Goal: Find specific fact: Find specific fact

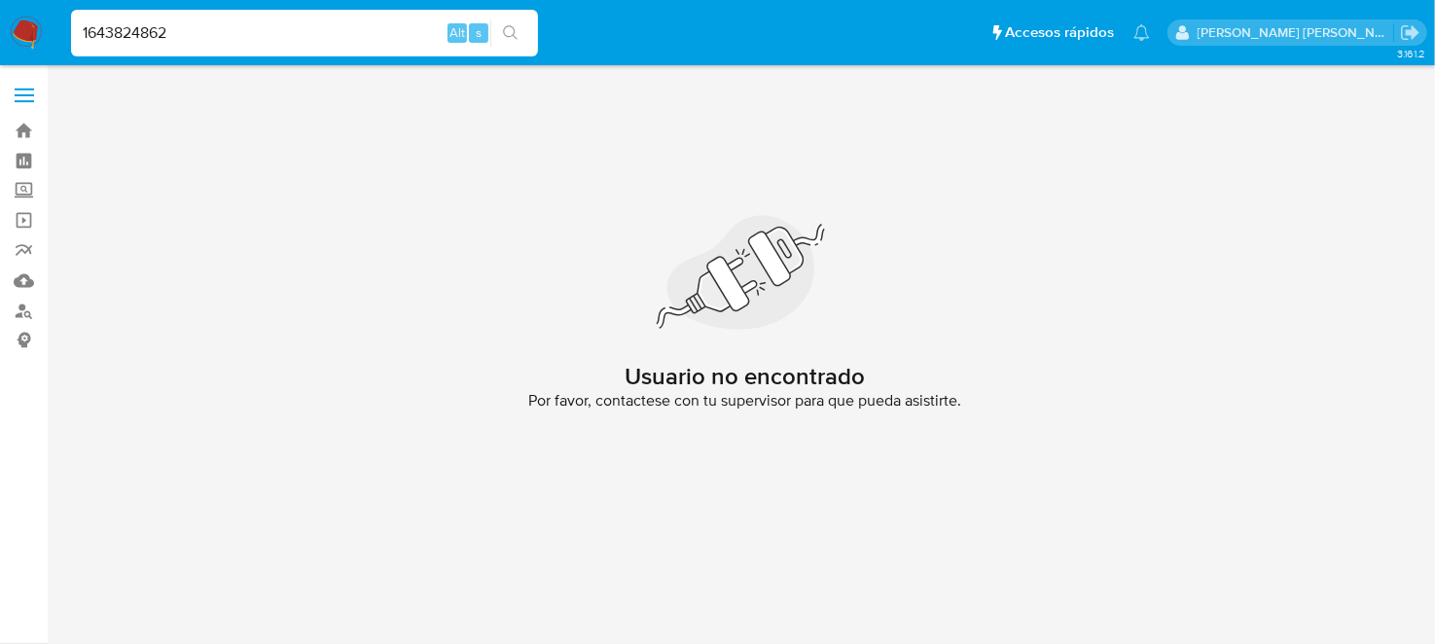
type input "1643824862"
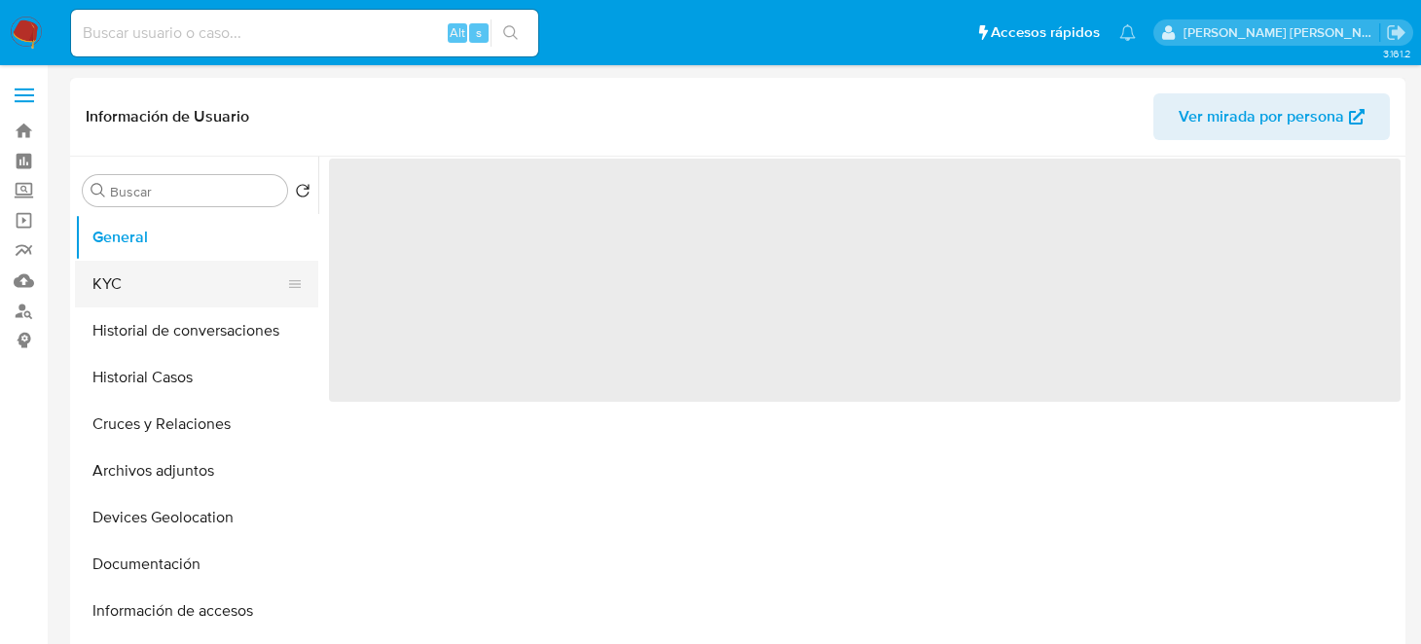
select select "10"
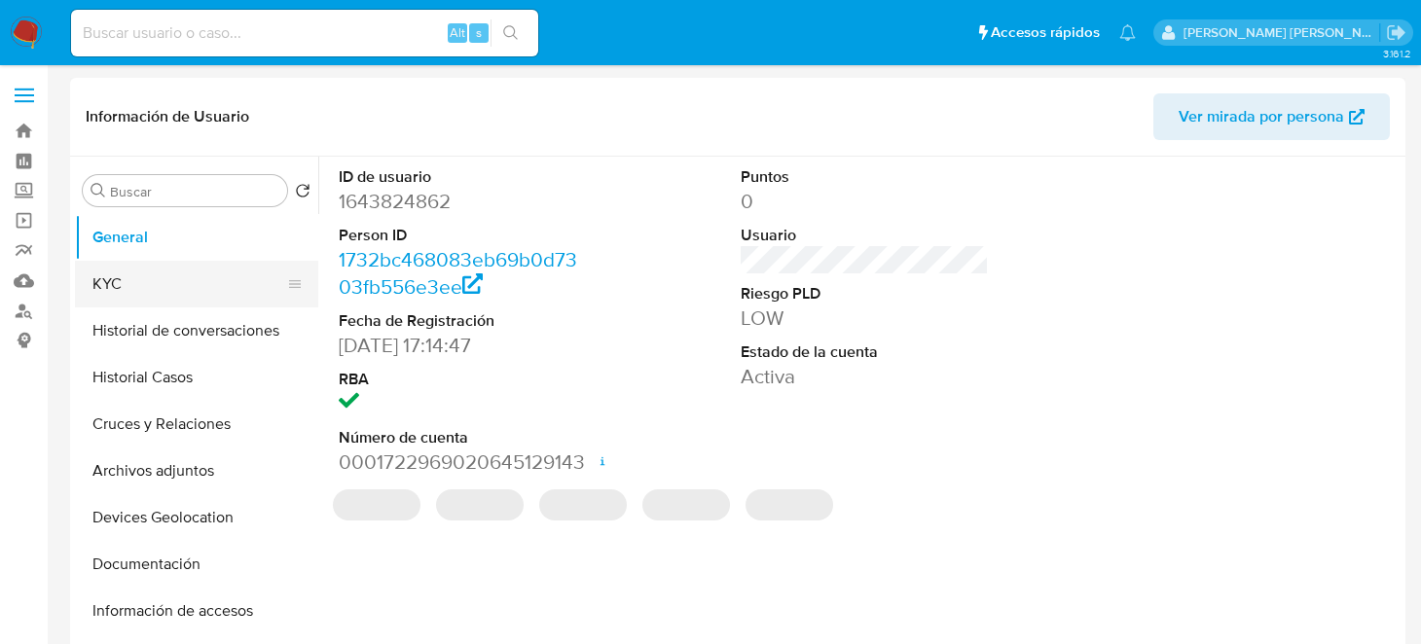
click at [141, 279] on button "KYC" at bounding box center [189, 284] width 228 height 47
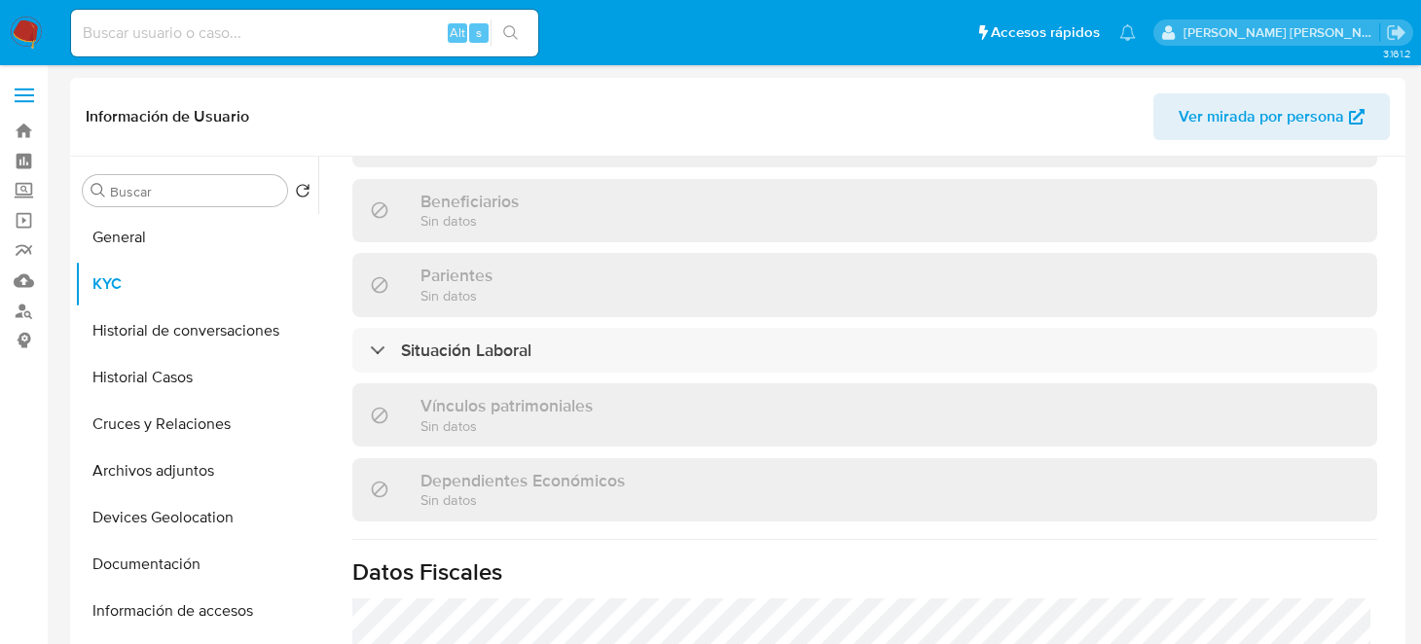
scroll to position [779, 0]
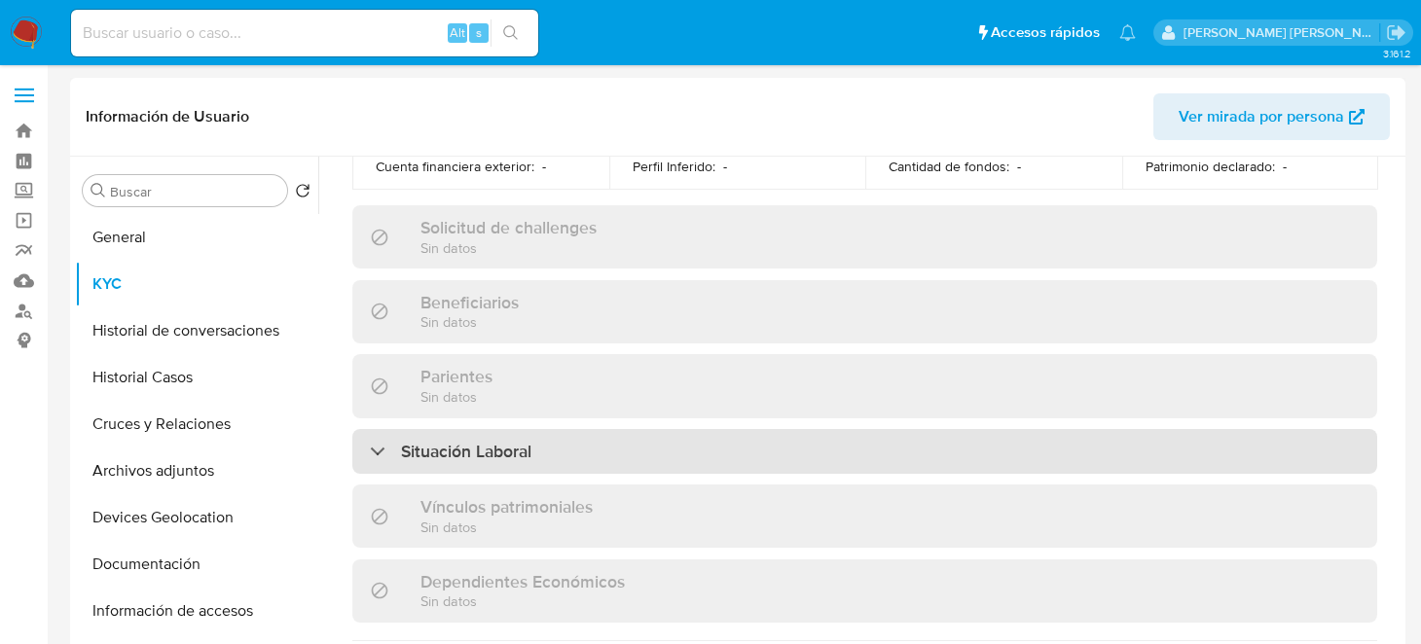
click at [561, 449] on div "Situación Laboral" at bounding box center [864, 451] width 1025 height 45
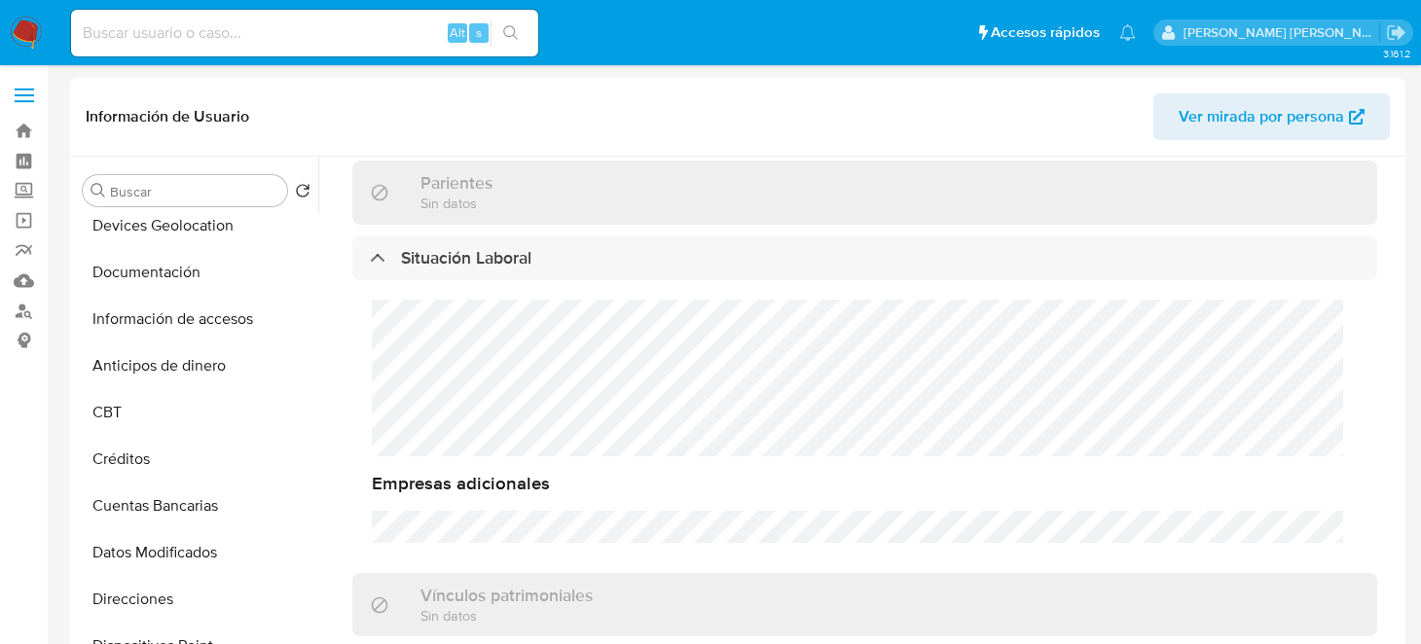
scroll to position [0, 0]
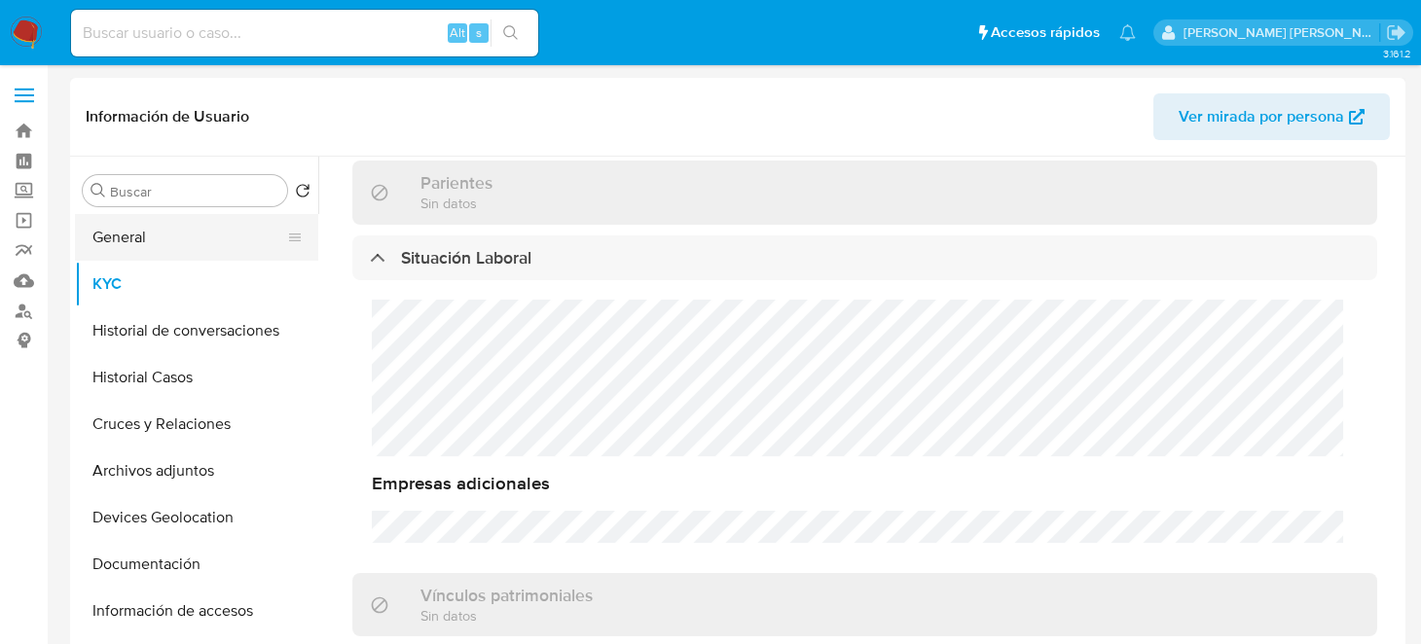
click at [151, 245] on button "General" at bounding box center [189, 237] width 228 height 47
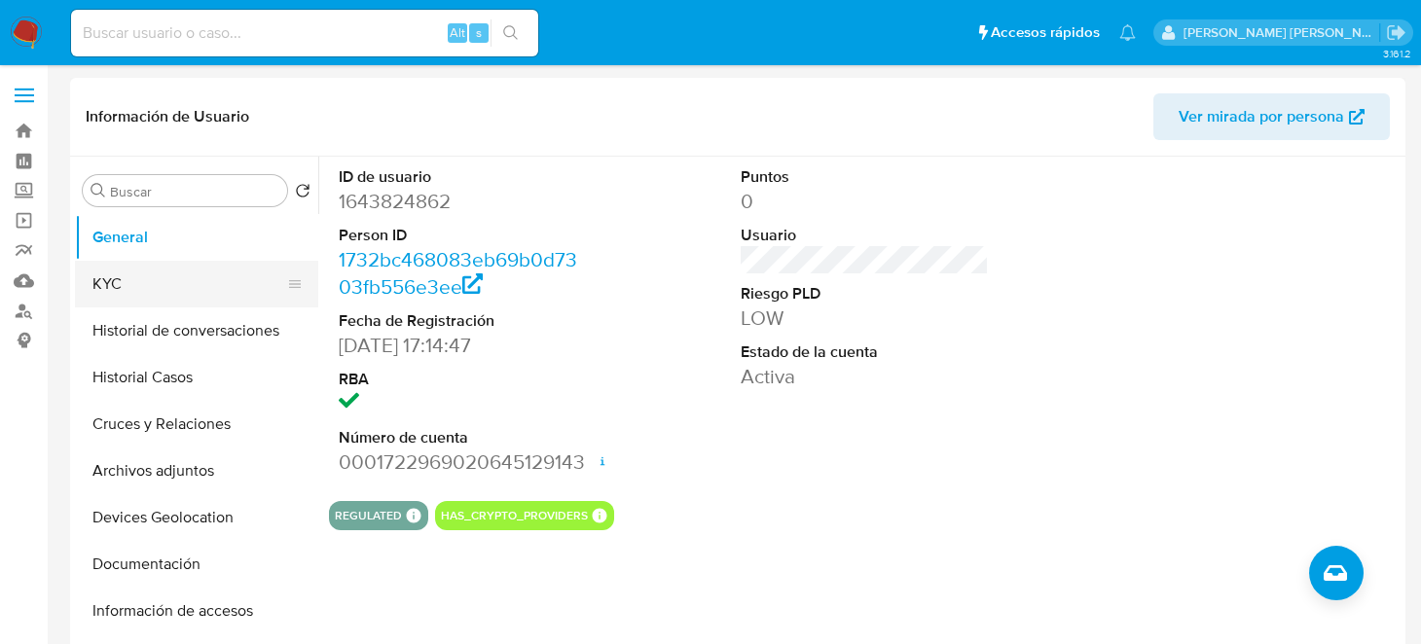
click at [109, 281] on button "KYC" at bounding box center [189, 284] width 228 height 47
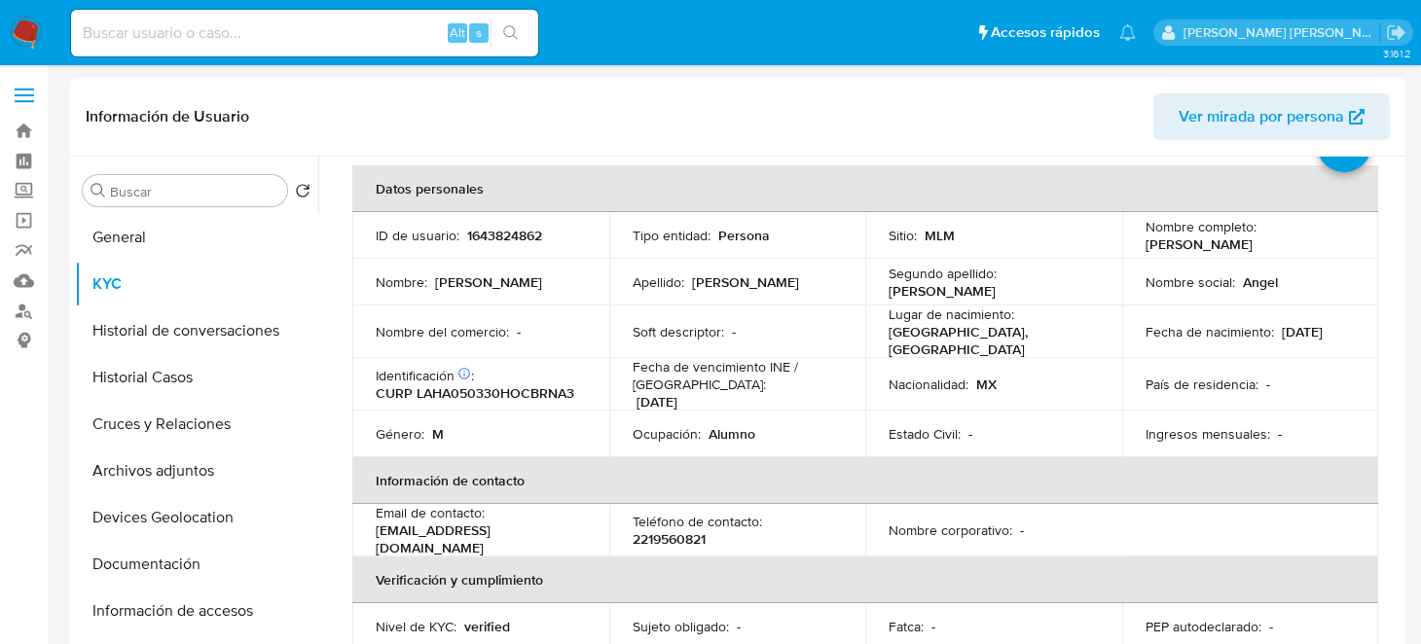
scroll to position [194, 0]
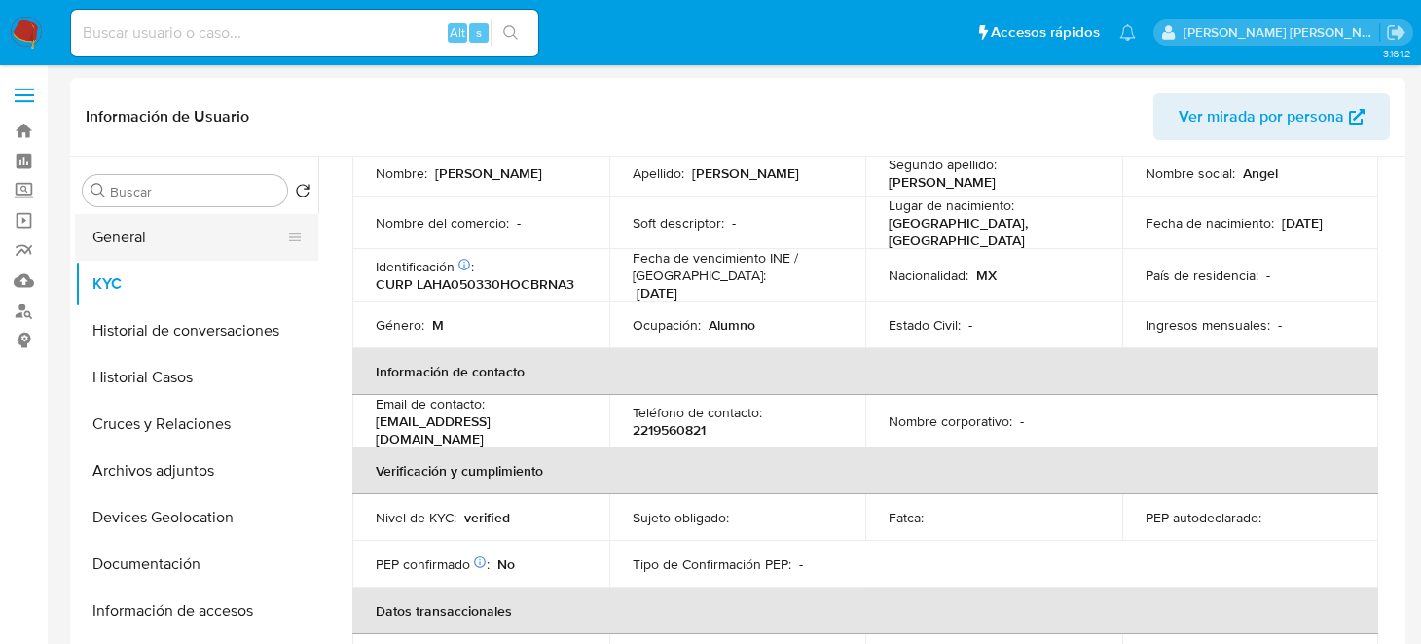
click at [88, 230] on button "General" at bounding box center [189, 237] width 228 height 47
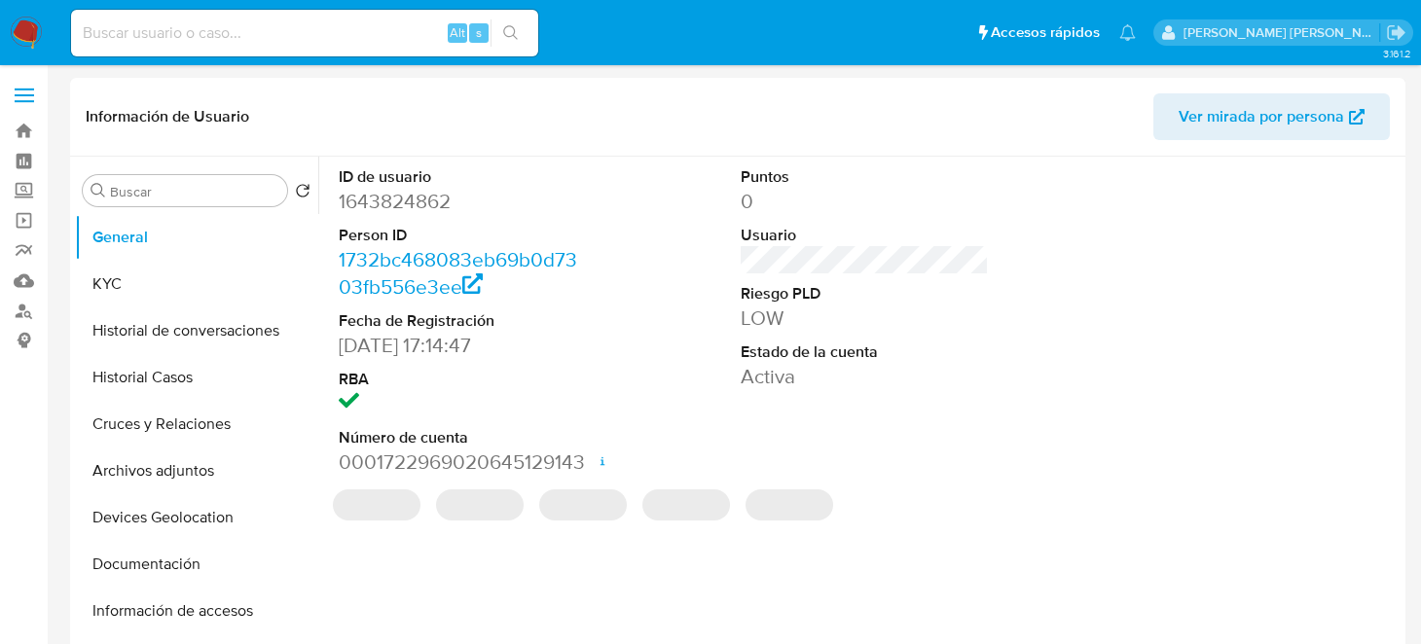
click at [476, 463] on dd "0001722969020645129143 Fecha de apertura [DATE] 12:21 Estado ACTIVE" at bounding box center [463, 462] width 248 height 27
click at [478, 460] on dd "0001722969020645129143 Fecha de apertura [DATE] 12:21 Estado ACTIVE" at bounding box center [463, 462] width 248 height 27
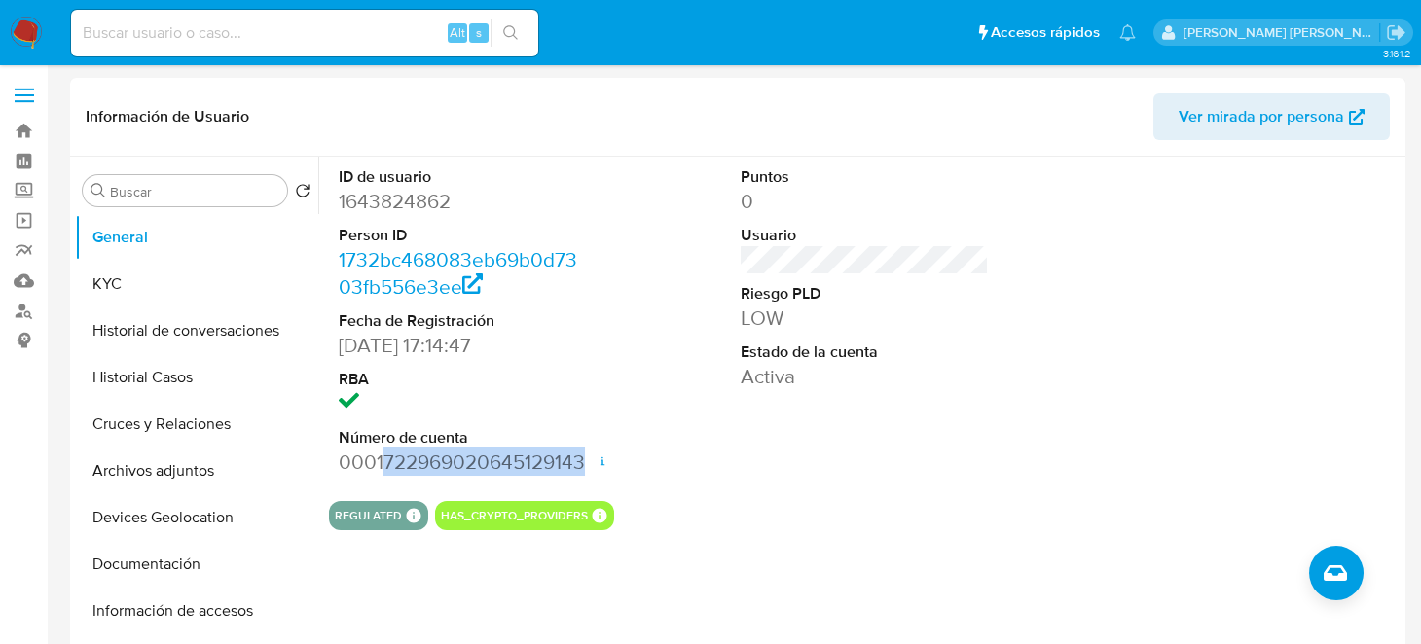
drag, startPoint x: 381, startPoint y: 462, endPoint x: 582, endPoint y: 462, distance: 201.4
click at [582, 462] on dd "0001722969020645129143 Fecha de apertura [DATE] 12:21 Estado ACTIVE" at bounding box center [463, 462] width 248 height 27
copy dd "722969020645129143"
click at [109, 51] on div "Alt s" at bounding box center [304, 33] width 467 height 47
click at [106, 42] on input at bounding box center [304, 32] width 467 height 25
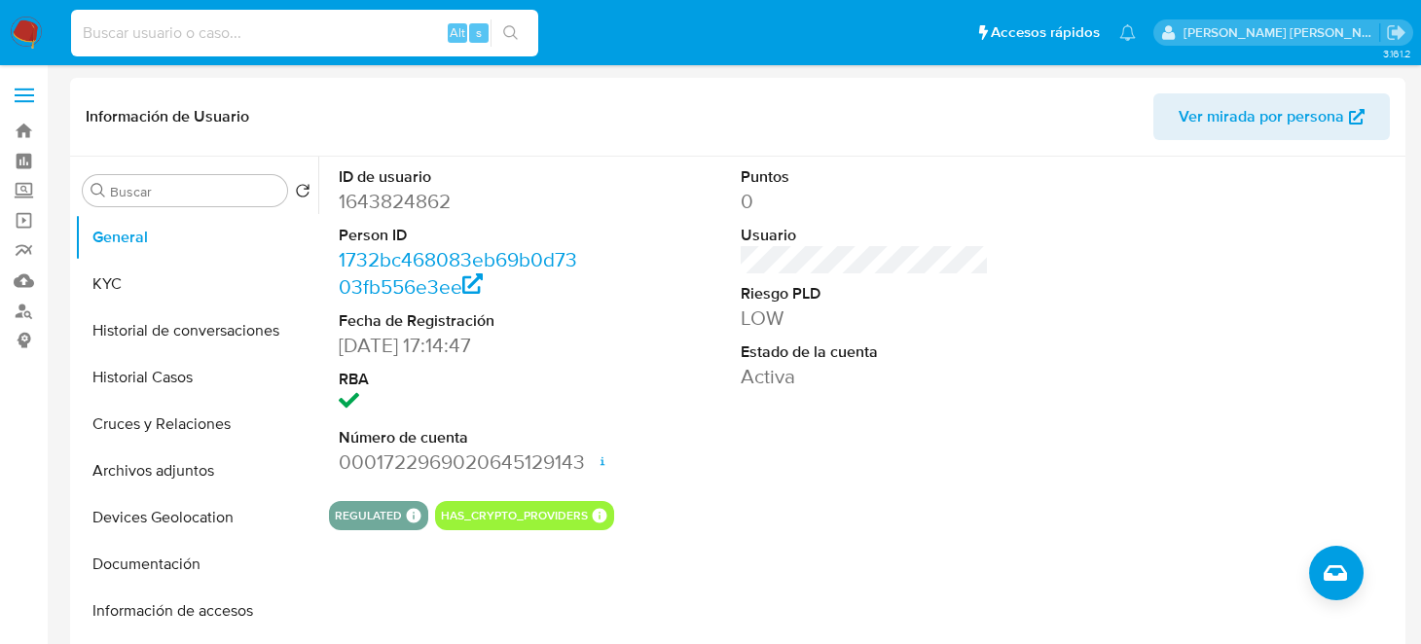
paste input "636633841"
type input "636633841"
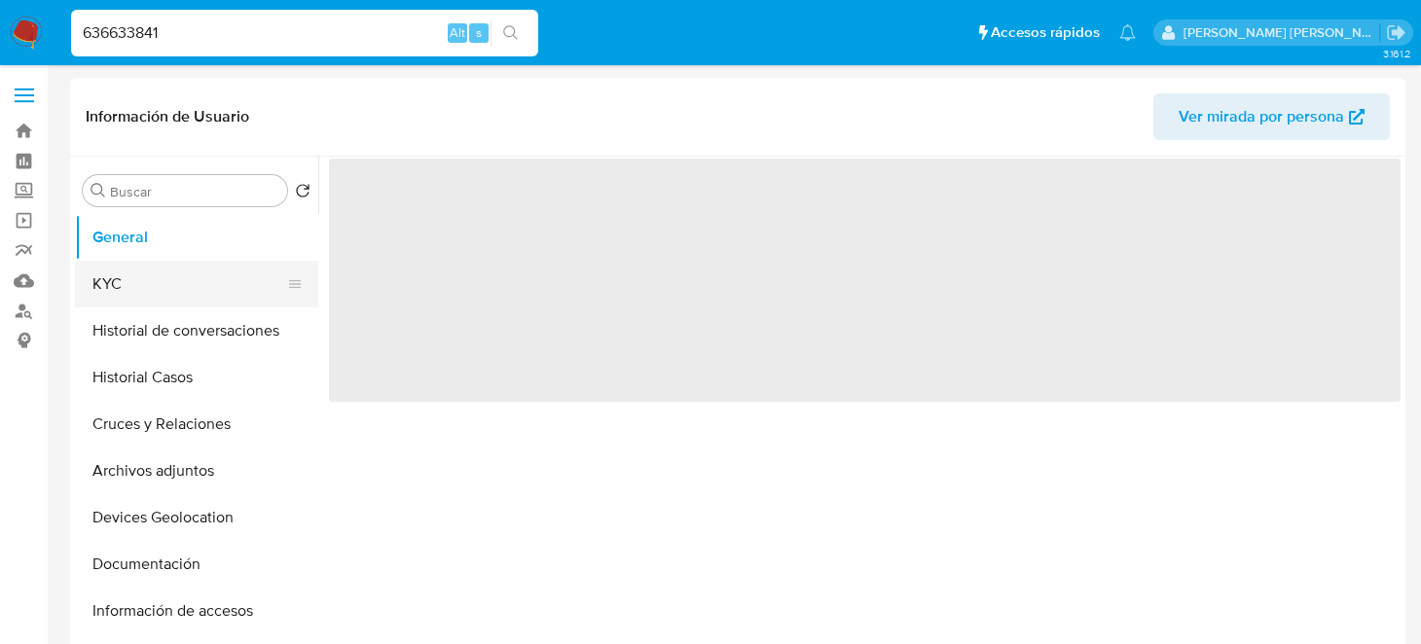
click at [154, 284] on button "KYC" at bounding box center [189, 284] width 228 height 47
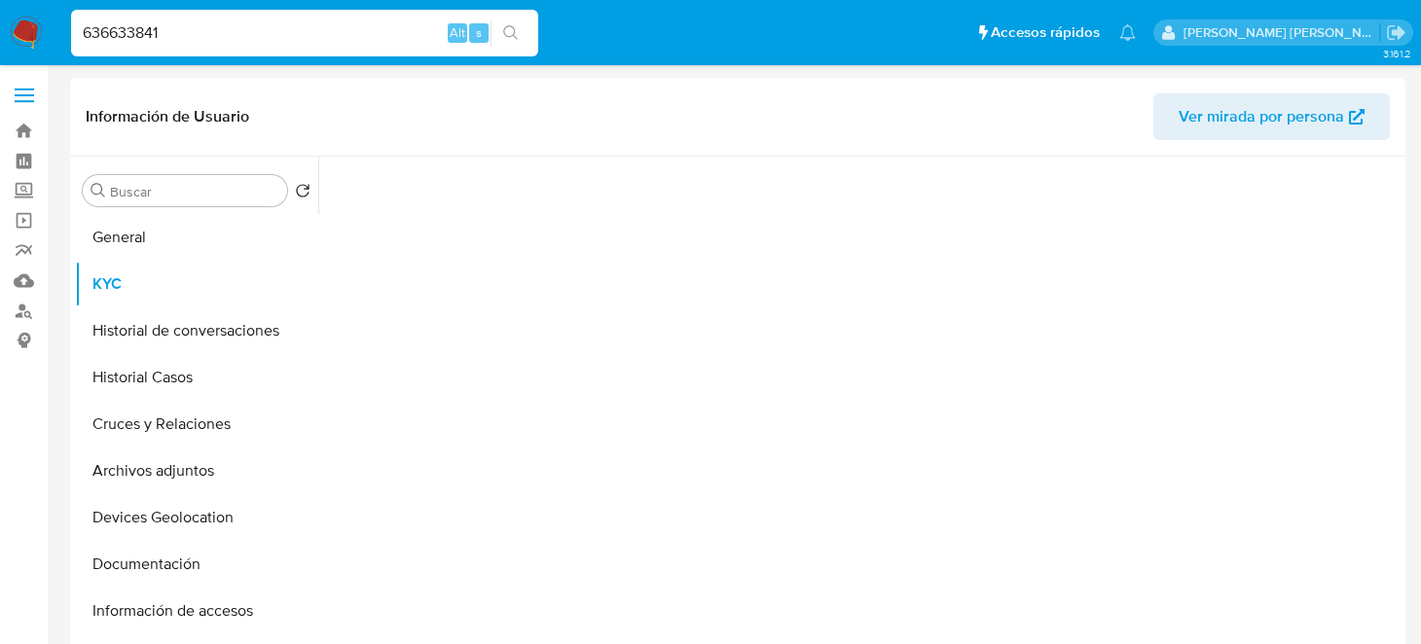
select select "10"
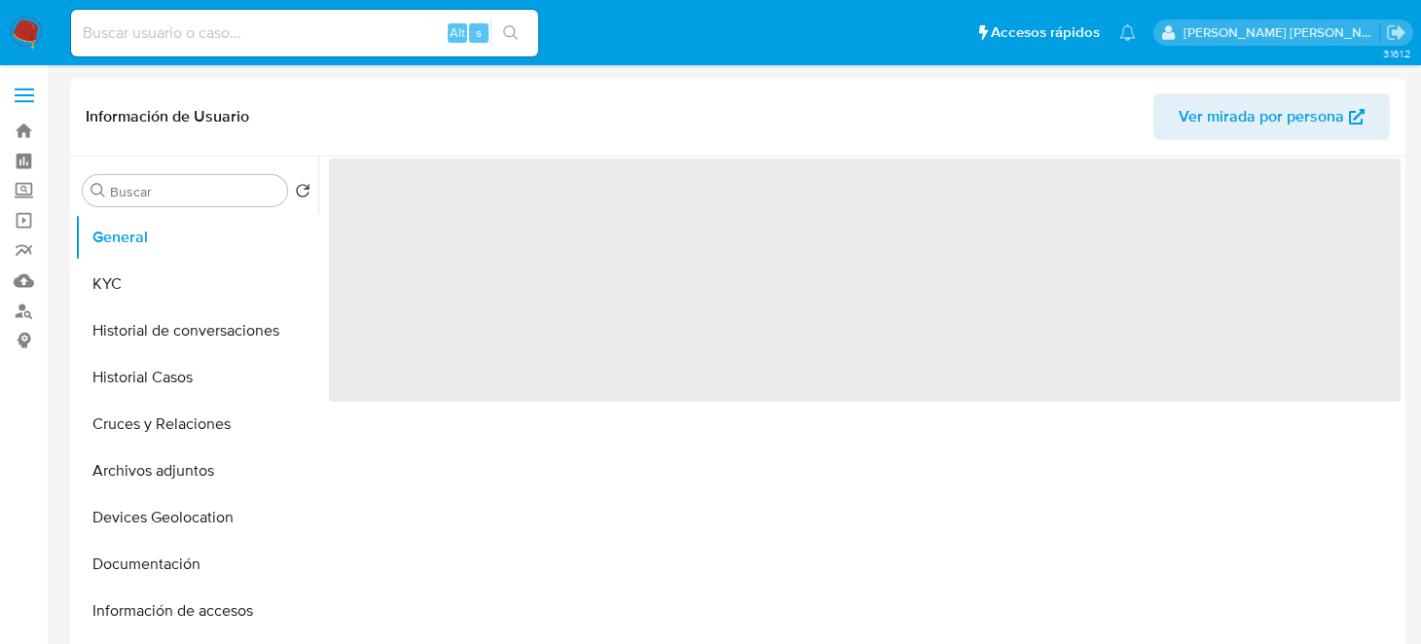
select select "10"
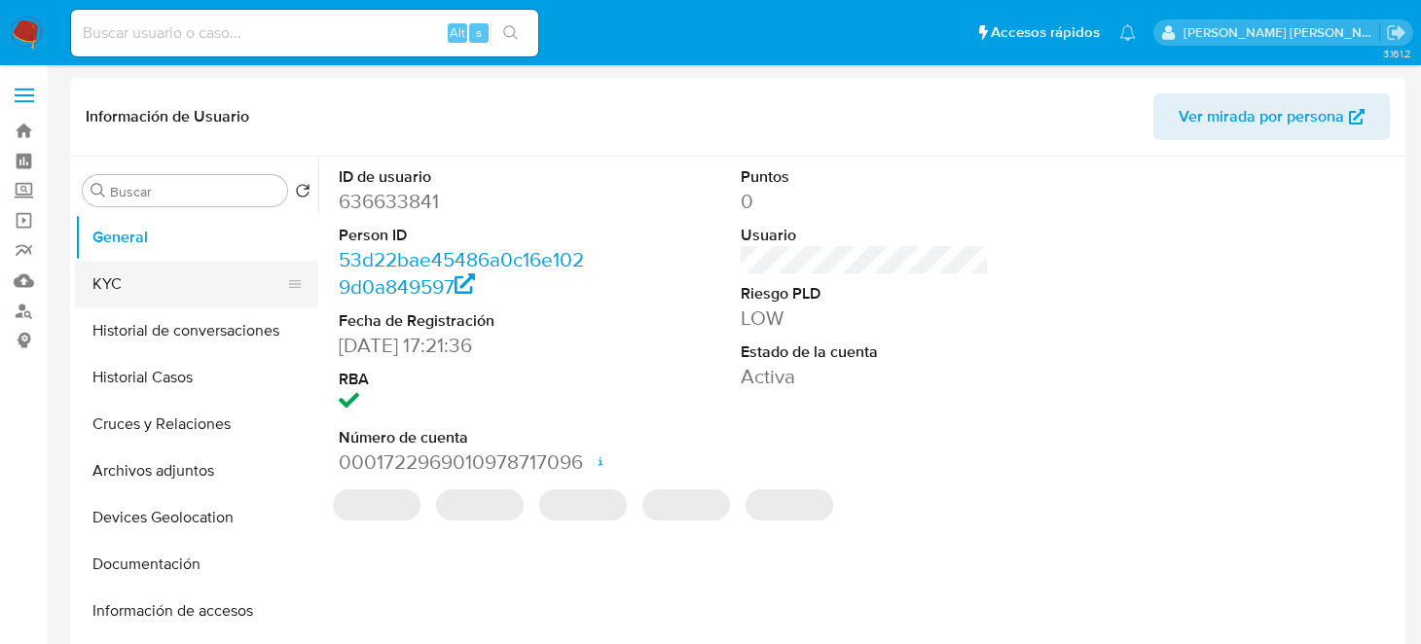
click at [189, 294] on button "KYC" at bounding box center [189, 284] width 228 height 47
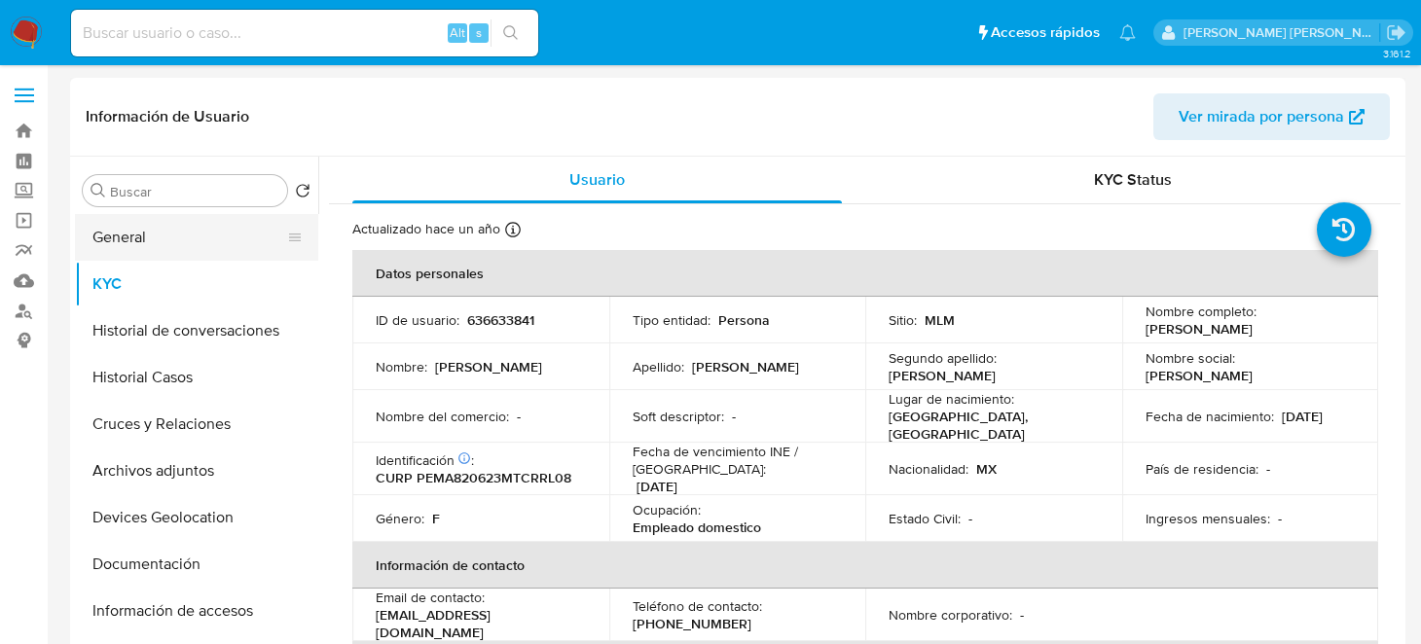
click at [115, 230] on button "General" at bounding box center [189, 237] width 228 height 47
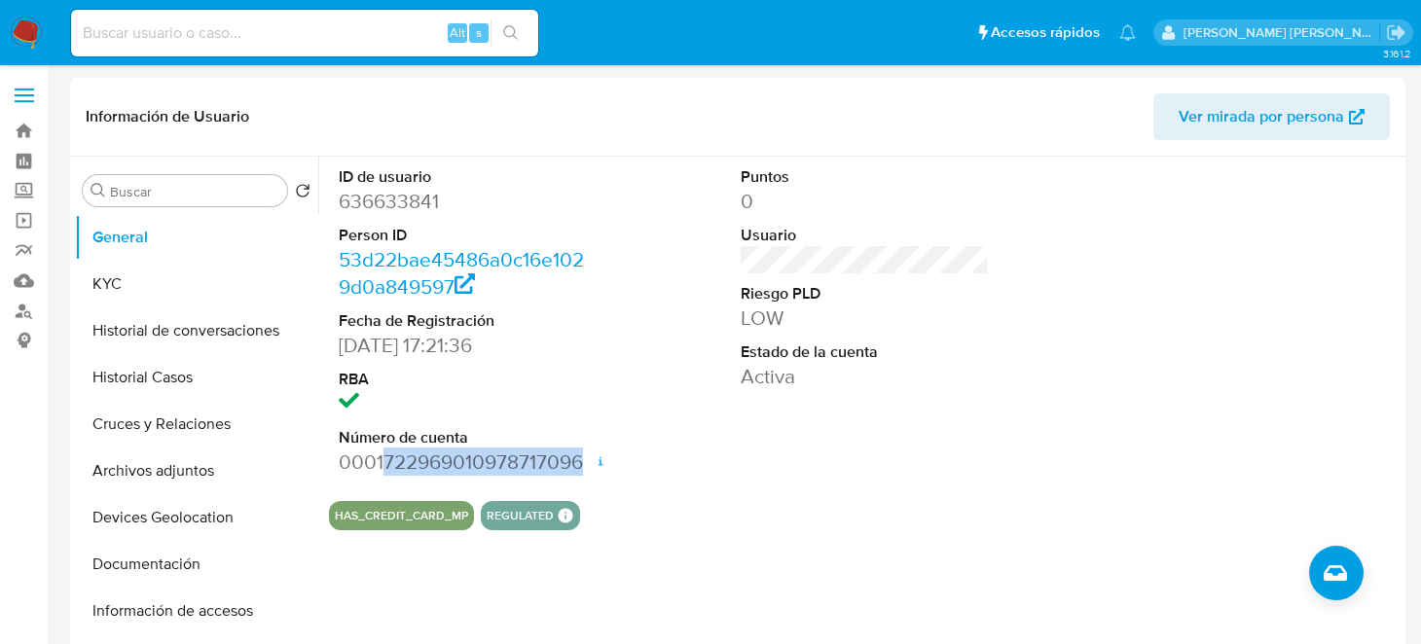
drag, startPoint x: 387, startPoint y: 460, endPoint x: 589, endPoint y: 458, distance: 201.5
click at [589, 458] on div "ID de usuario 636633841 Person ID 53d22bae45486a0c16e1029d0a849597 Fecha de Reg…" at bounding box center [463, 321] width 268 height 329
copy dd "722969010978717096"
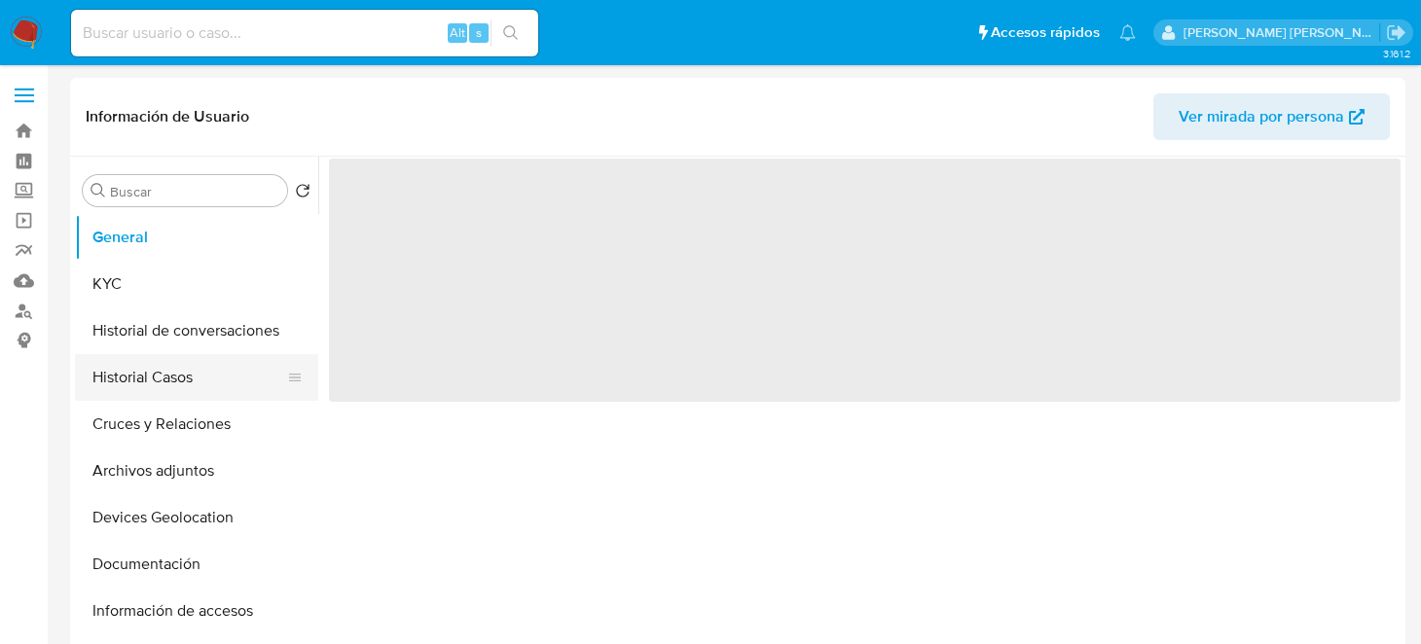
select select "10"
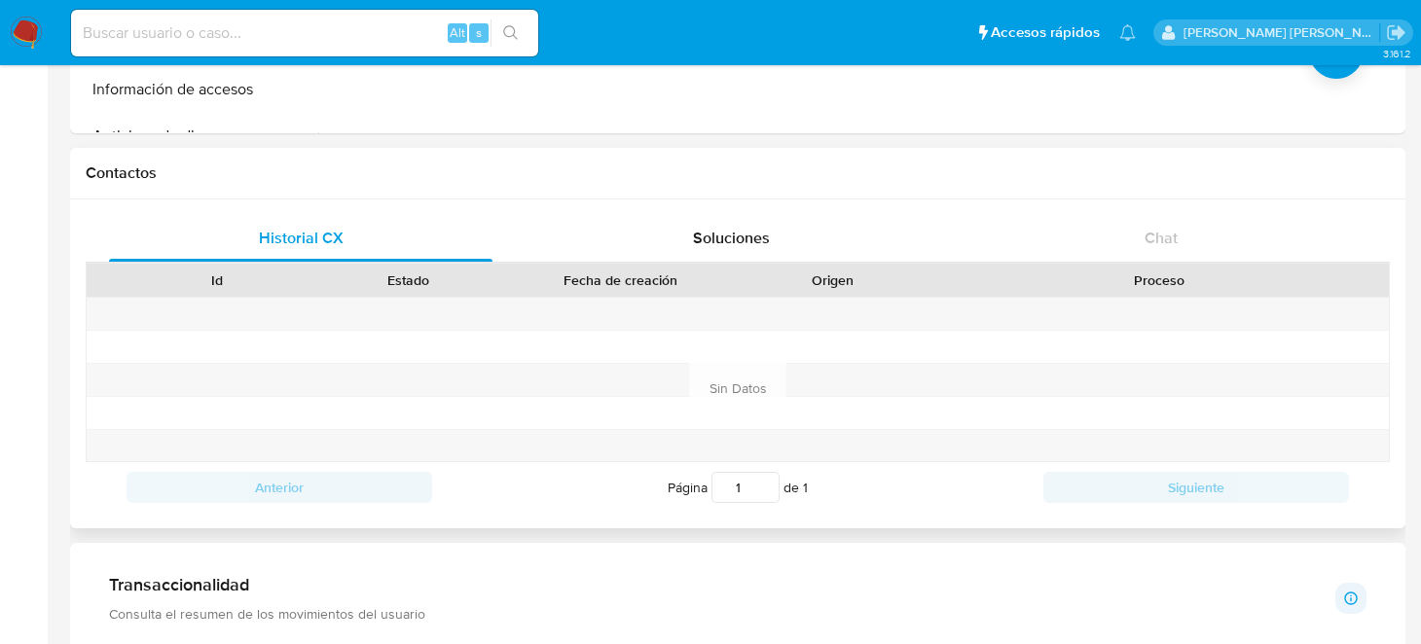
scroll to position [779, 0]
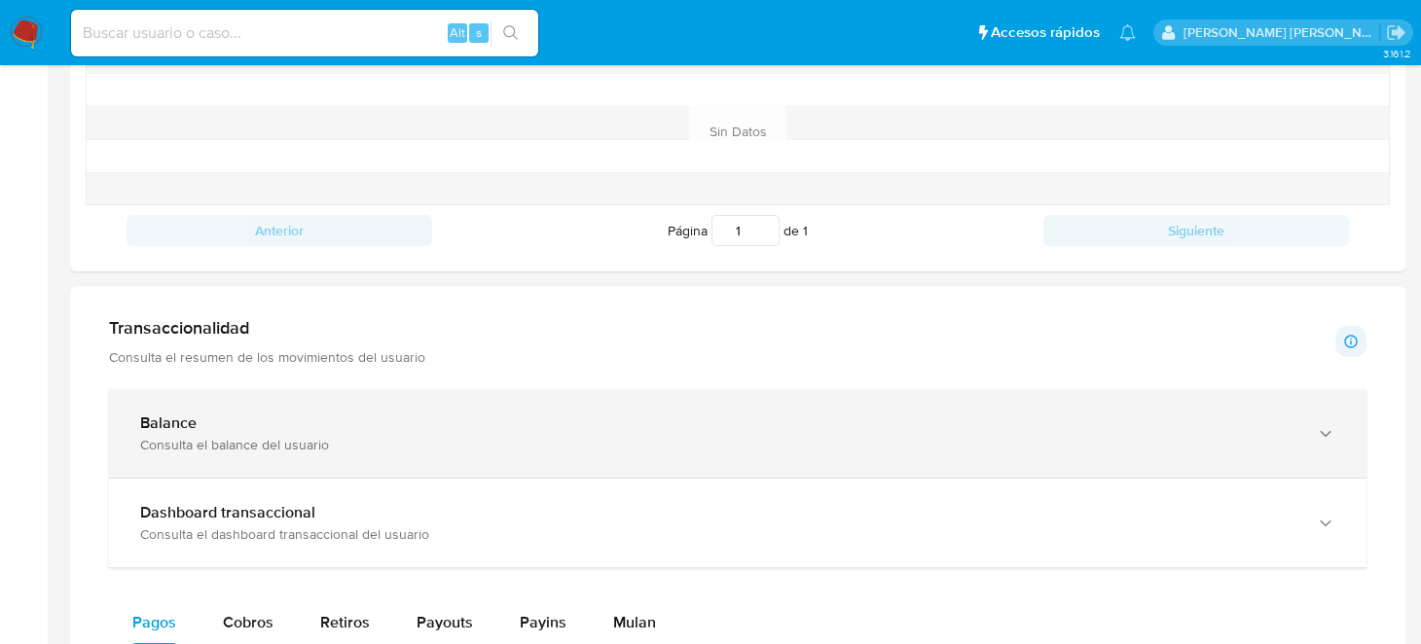
drag, startPoint x: 207, startPoint y: 429, endPoint x: 236, endPoint y: 434, distance: 28.6
click at [207, 431] on div "Balance Consulta el balance del usuario" at bounding box center [718, 434] width 1156 height 40
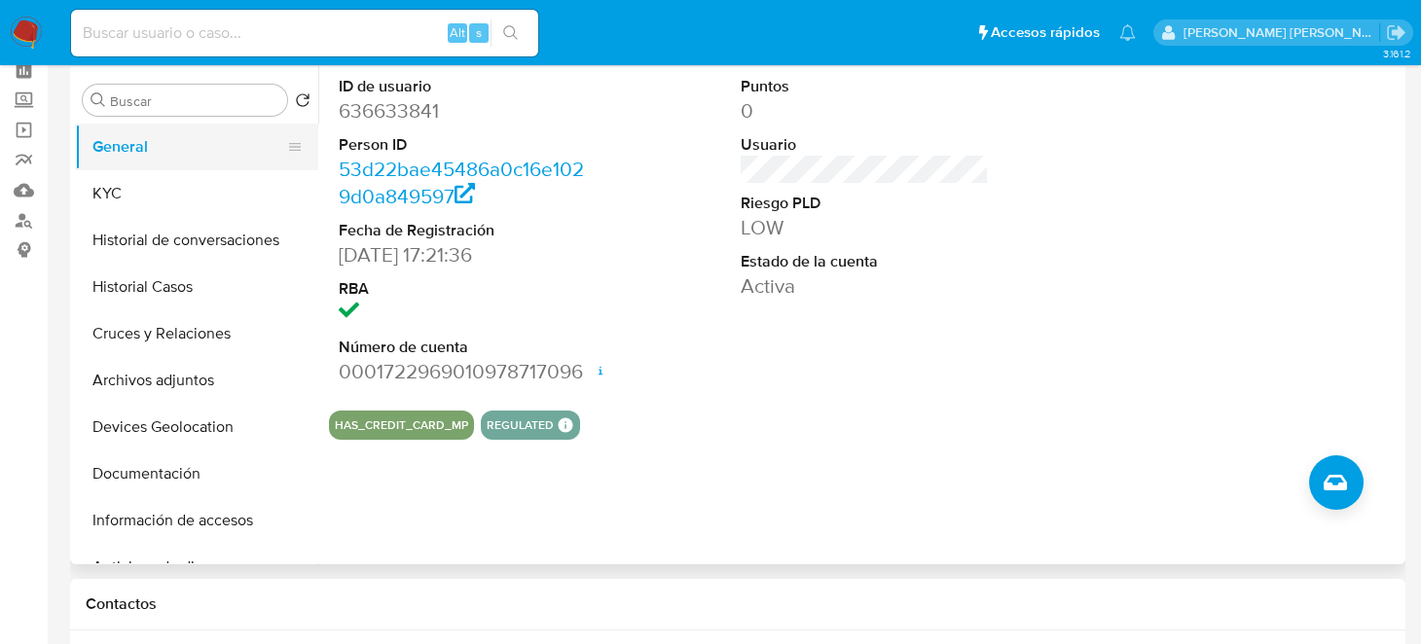
scroll to position [0, 0]
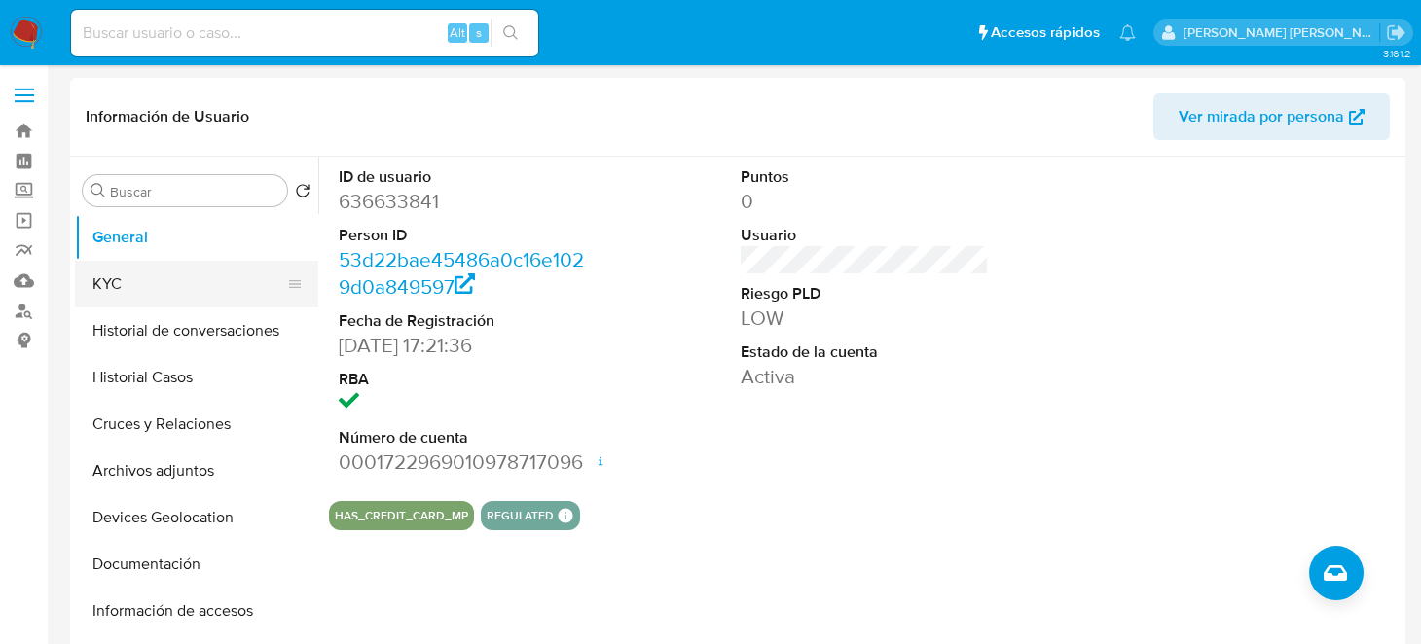
click at [140, 280] on button "KYC" at bounding box center [189, 284] width 228 height 47
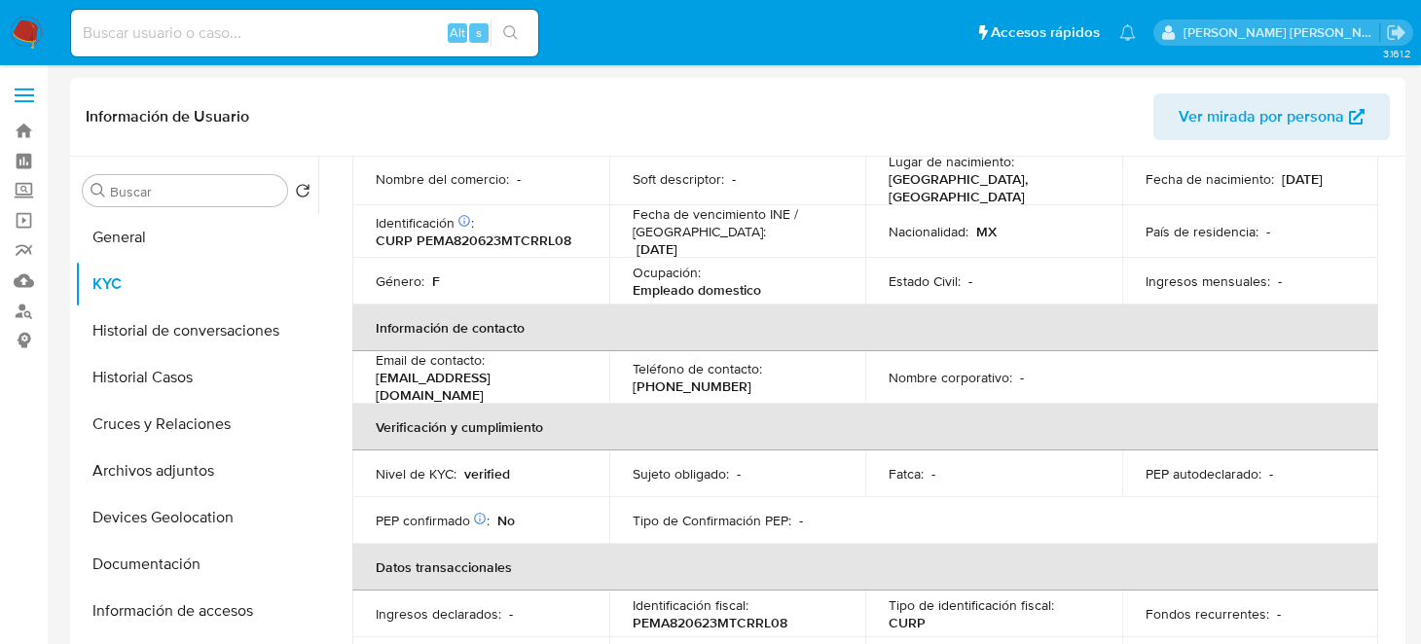
scroll to position [292, 0]
